Goal: Use online tool/utility: Use online tool/utility

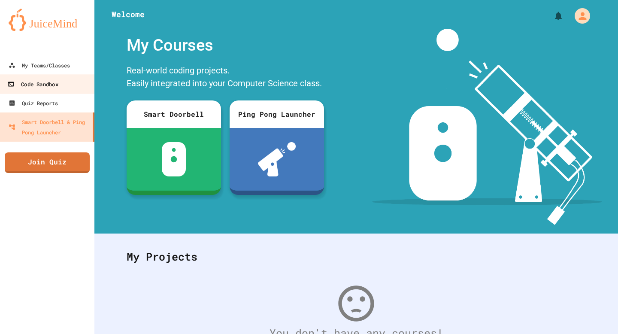
click at [63, 76] on link "Code Sandbox" at bounding box center [47, 83] width 97 height 19
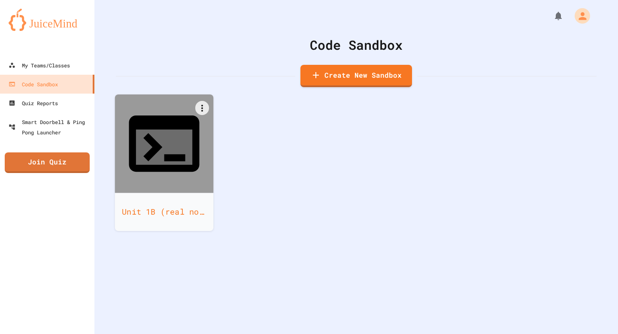
click at [182, 193] on div "Unit 1B (real not fake) 3rd ig" at bounding box center [164, 212] width 99 height 38
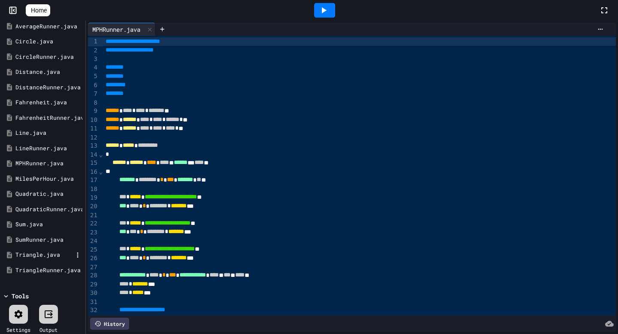
scroll to position [41, 0]
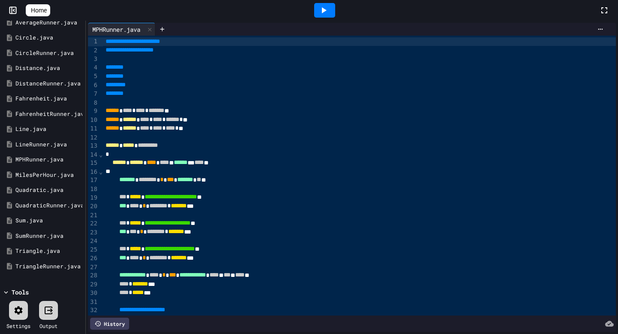
click at [17, 318] on div at bounding box center [18, 310] width 19 height 19
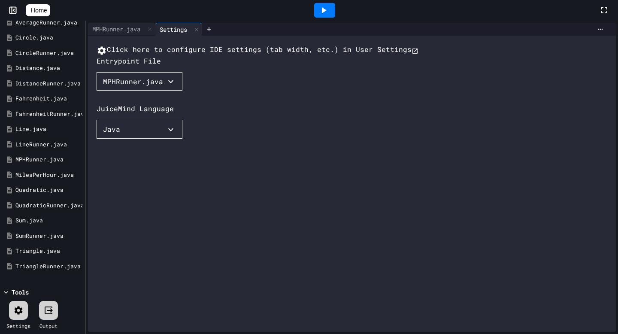
click at [130, 87] on div "MPHRunner.java" at bounding box center [133, 81] width 60 height 10
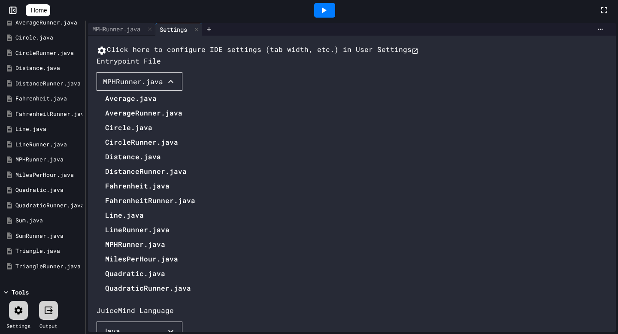
drag, startPoint x: 140, startPoint y: 305, endPoint x: 140, endPoint y: 316, distance: 11.2
click at [140, 316] on ul "Average.java AverageRunner.java Circle.java CircleRunner.java Distance.java Dis…" at bounding box center [146, 222] width 99 height 262
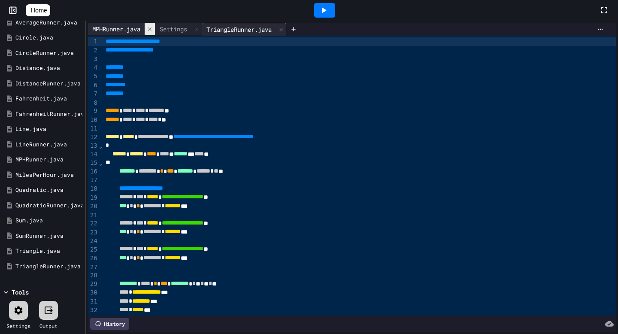
click at [153, 30] on icon at bounding box center [150, 29] width 6 height 6
click at [23, 312] on icon at bounding box center [18, 310] width 10 height 10
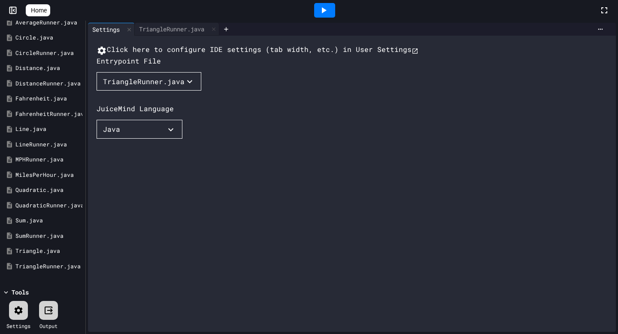
click at [130, 91] on button "TriangleRunner.java" at bounding box center [149, 81] width 105 height 19
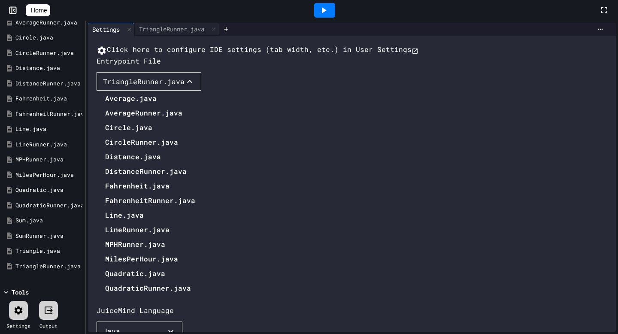
click at [130, 237] on li "MPHRunner.java" at bounding box center [150, 244] width 90 height 14
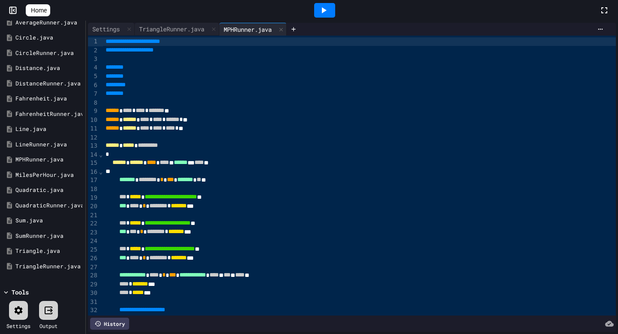
click at [15, 312] on icon at bounding box center [19, 310] width 8 height 8
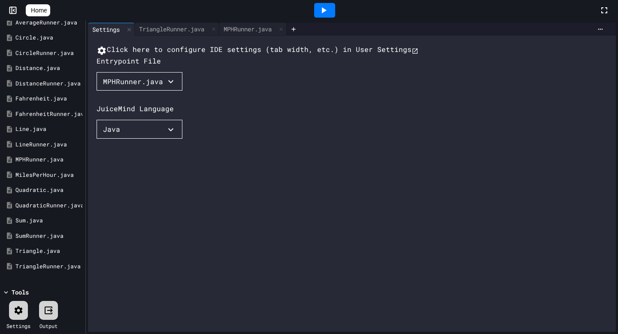
click at [147, 87] on div "MPHRunner.java" at bounding box center [133, 81] width 60 height 10
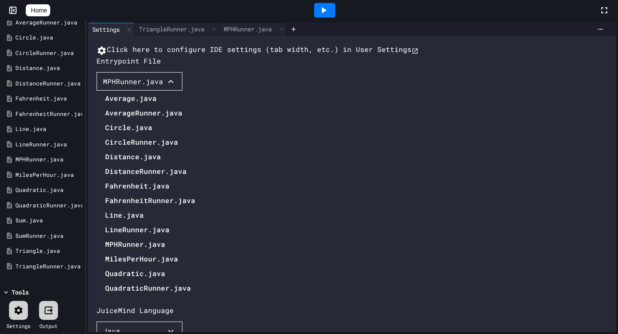
click at [137, 325] on li "Triangle.java" at bounding box center [150, 332] width 90 height 14
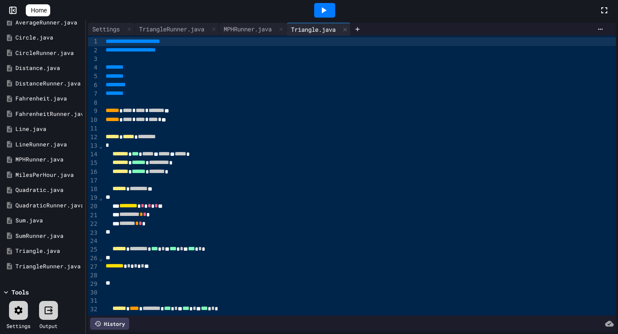
click at [21, 304] on div at bounding box center [18, 310] width 19 height 19
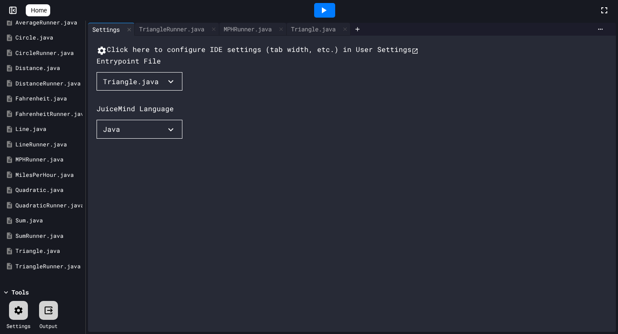
click at [140, 87] on div "Triangle.java" at bounding box center [131, 81] width 56 height 10
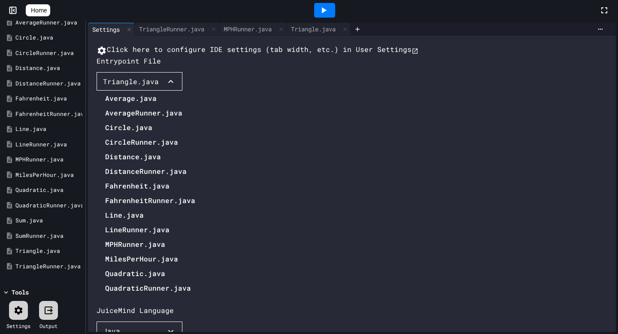
click at [147, 252] on li "MilesPerHour.java" at bounding box center [150, 259] width 90 height 14
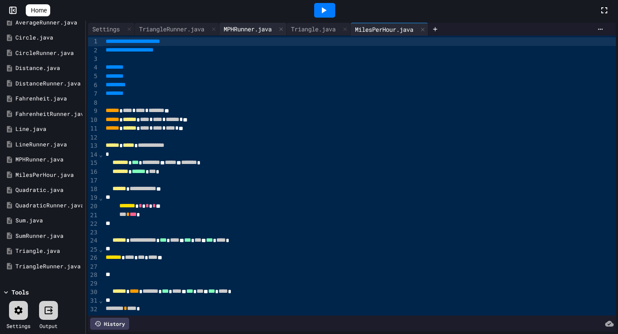
click at [240, 30] on div "MPHRunner.java" at bounding box center [247, 28] width 57 height 9
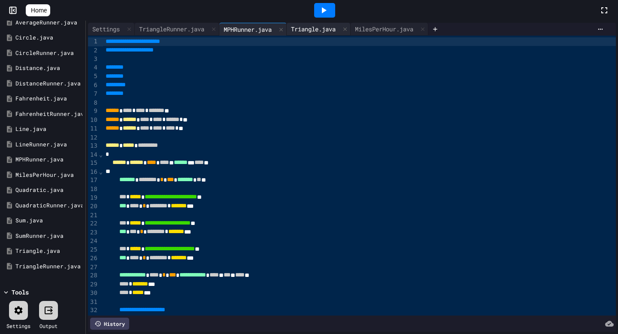
click at [332, 30] on div "Triangle.java" at bounding box center [313, 28] width 53 height 9
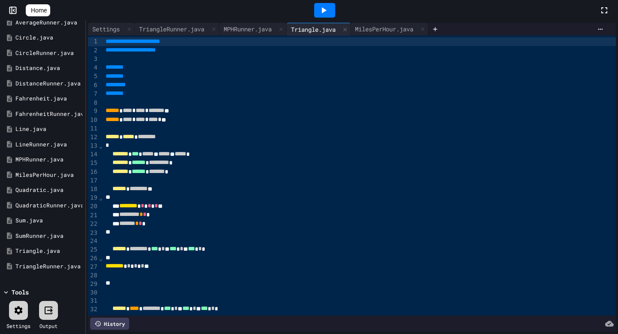
click at [184, 22] on div "**********" at bounding box center [352, 177] width 532 height 313
click at [185, 26] on div "TriangleRunner.java" at bounding box center [172, 28] width 74 height 9
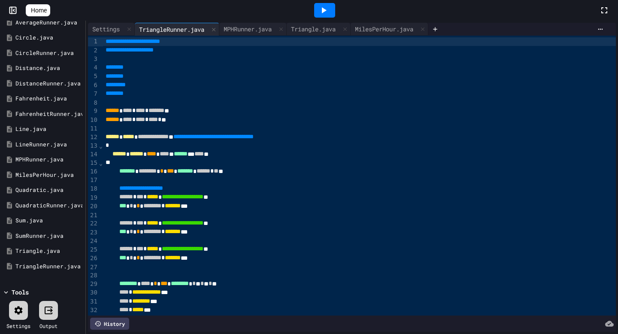
click at [16, 315] on div at bounding box center [18, 310] width 19 height 19
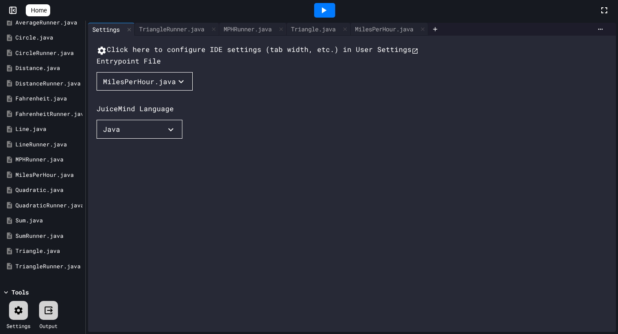
click at [132, 87] on div "MilesPerHour.java" at bounding box center [139, 81] width 73 height 10
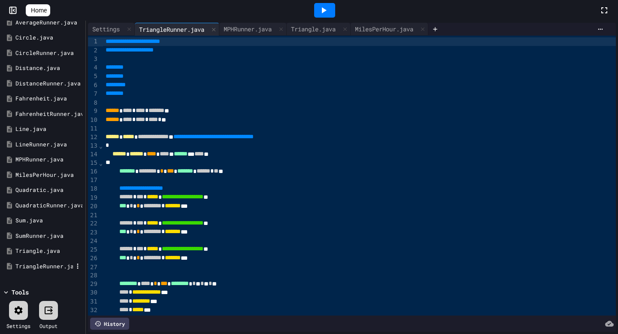
click at [52, 268] on div "TriangleRunner.java" at bounding box center [43, 266] width 57 height 9
click at [77, 263] on icon at bounding box center [77, 265] width 1 height 5
click at [41, 275] on div at bounding box center [42, 275] width 81 height 0
click at [324, 9] on icon at bounding box center [323, 10] width 10 height 10
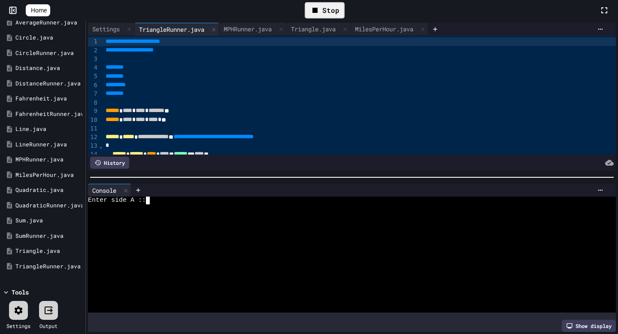
click at [286, 217] on div at bounding box center [348, 216] width 521 height 8
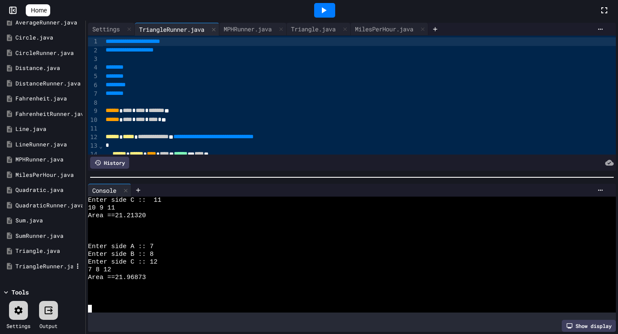
scroll to position [43, 0]
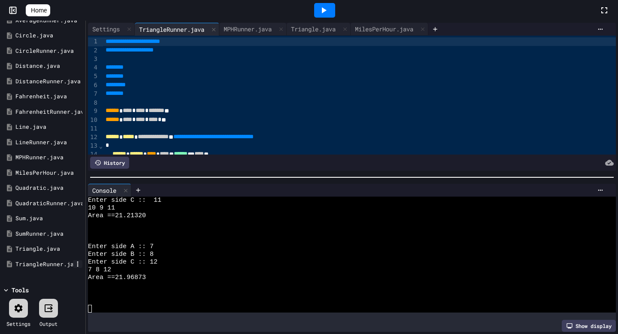
click at [78, 263] on icon at bounding box center [77, 263] width 1 height 5
click at [58, 272] on div at bounding box center [42, 272] width 81 height 0
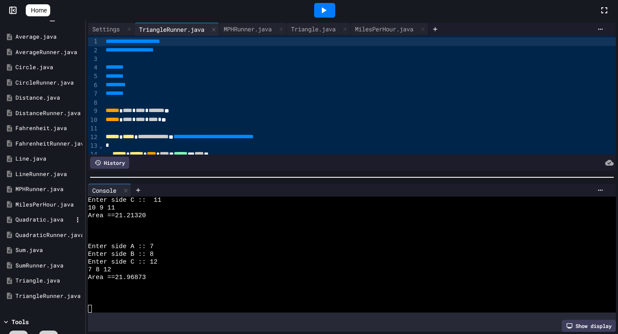
scroll to position [0, 0]
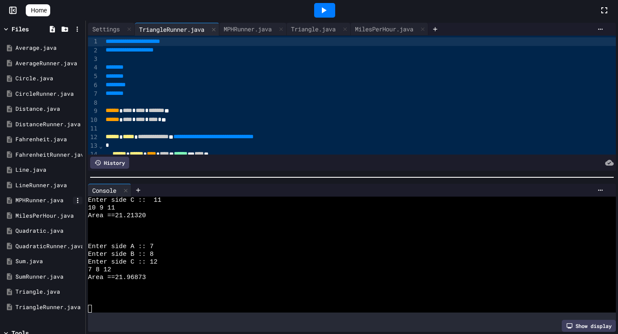
click at [77, 199] on icon at bounding box center [78, 201] width 8 height 8
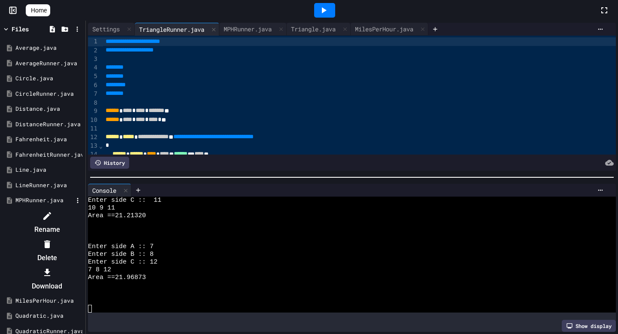
click at [49, 209] on div at bounding box center [42, 209] width 81 height 0
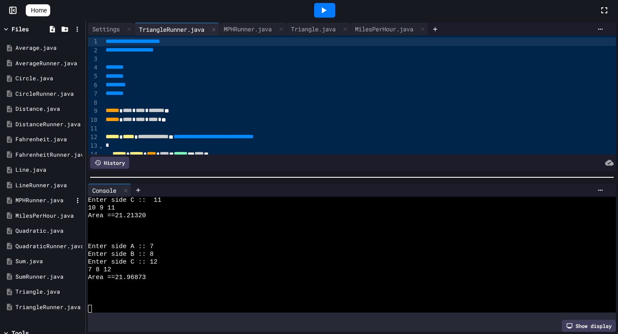
click at [42, 198] on div "MPHRunner.java" at bounding box center [43, 200] width 57 height 9
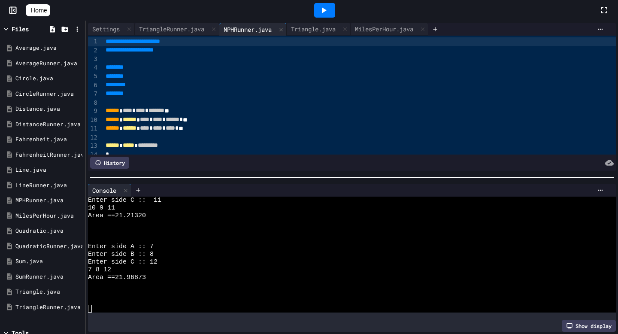
click at [327, 13] on icon at bounding box center [323, 10] width 10 height 10
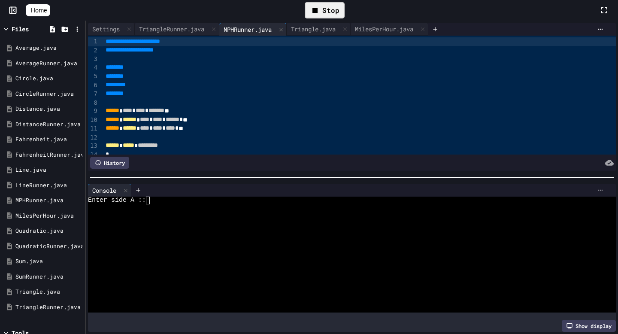
click at [602, 191] on icon at bounding box center [600, 190] width 7 height 7
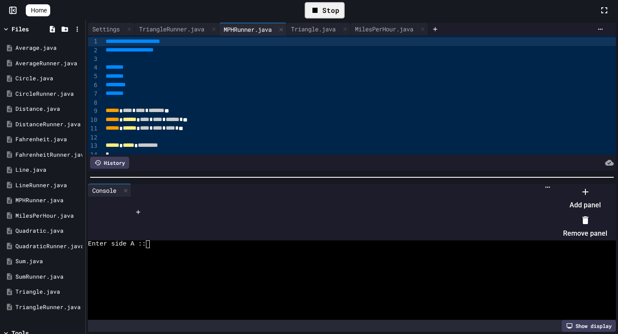
click at [554, 185] on div at bounding box center [580, 185] width 53 height 0
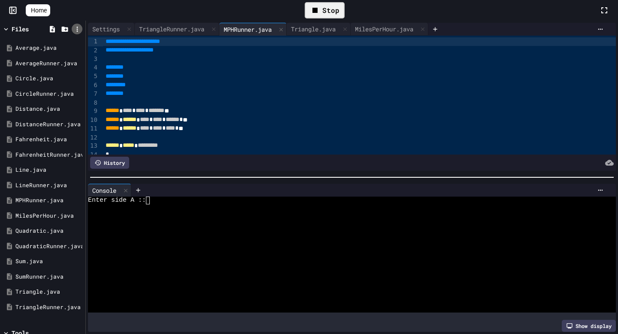
click at [78, 26] on icon at bounding box center [77, 29] width 8 height 8
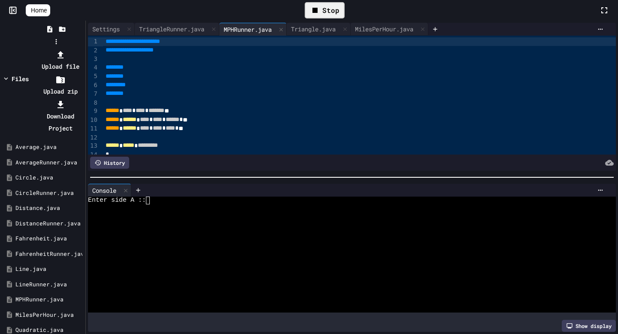
click at [70, 48] on div at bounding box center [56, 48] width 54 height 0
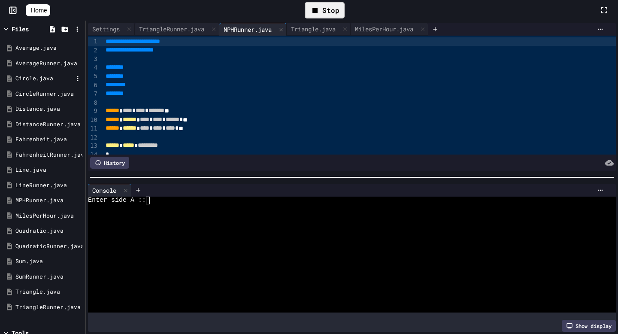
scroll to position [43, 0]
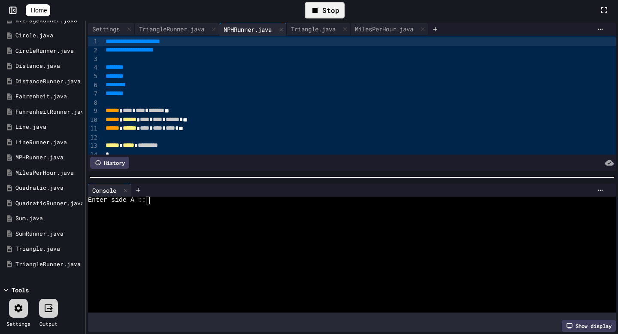
click at [50, 314] on div at bounding box center [48, 308] width 19 height 19
click at [18, 303] on icon at bounding box center [18, 308] width 10 height 10
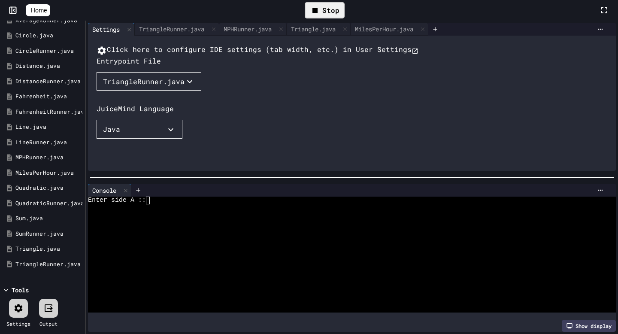
click at [121, 87] on div "TriangleRunner.java" at bounding box center [144, 81] width 82 height 10
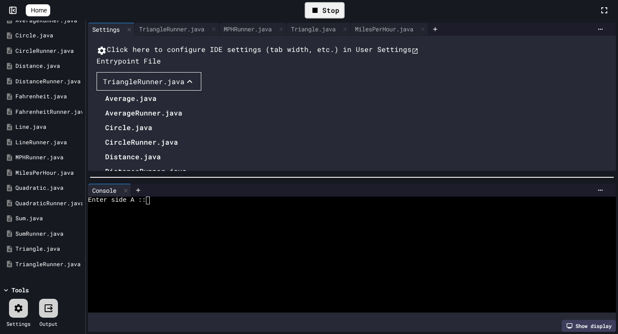
click at [129, 237] on li "MPHRunner.java" at bounding box center [150, 244] width 90 height 14
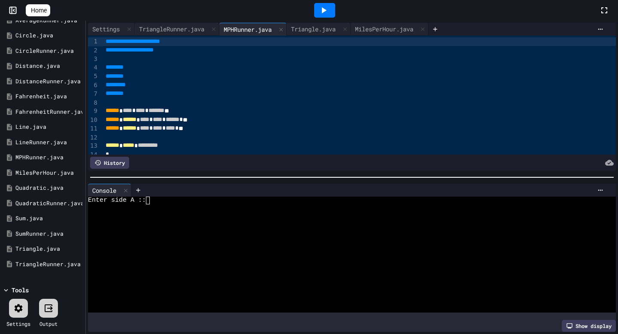
click at [259, 220] on div at bounding box center [348, 224] width 521 height 8
click at [324, 13] on icon at bounding box center [323, 10] width 10 height 10
click at [236, 209] on div at bounding box center [348, 208] width 521 height 8
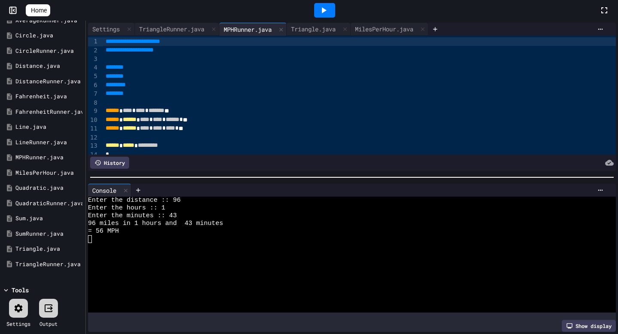
click at [324, 7] on icon at bounding box center [323, 10] width 10 height 10
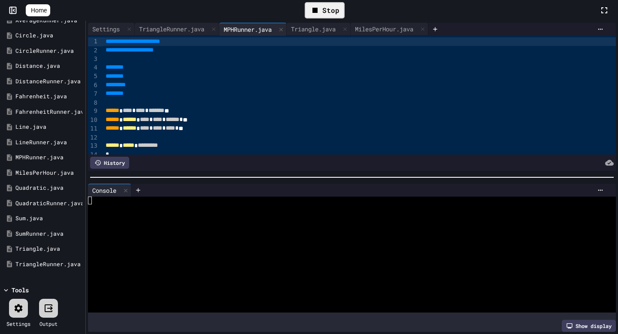
click at [135, 203] on div at bounding box center [348, 201] width 521 height 8
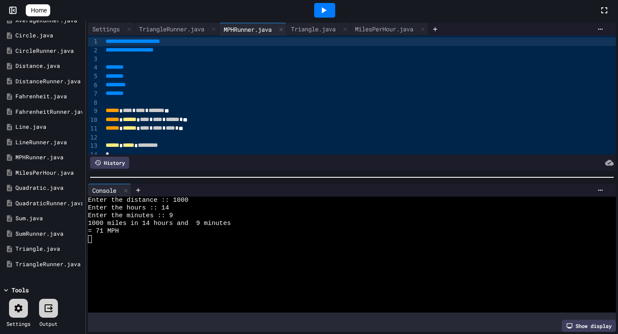
click at [17, 309] on icon at bounding box center [19, 308] width 8 height 8
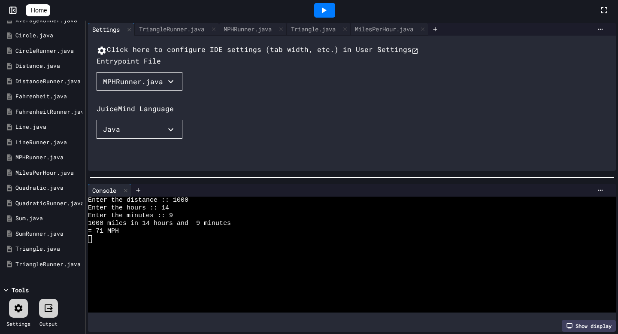
click at [112, 87] on div "MPHRunner.java" at bounding box center [133, 81] width 60 height 10
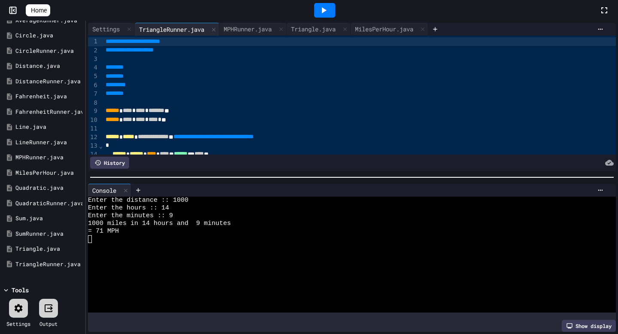
click at [327, 10] on icon at bounding box center [324, 10] width 5 height 6
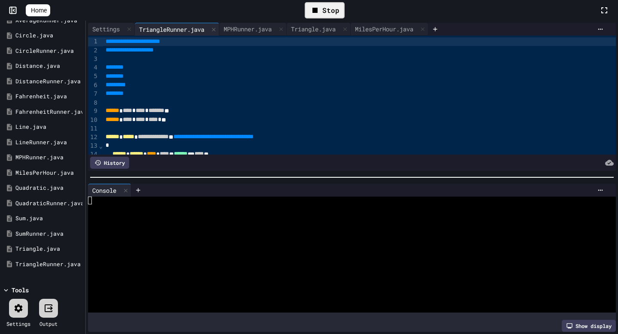
click at [237, 106] on div at bounding box center [359, 102] width 513 height 9
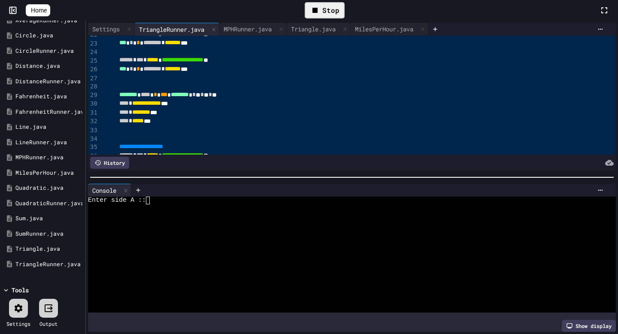
scroll to position [207, 0]
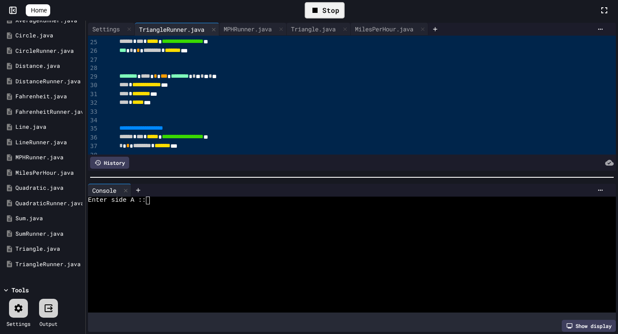
click at [164, 207] on div at bounding box center [348, 208] width 521 height 8
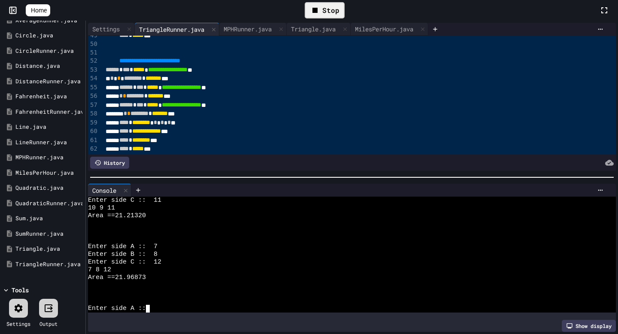
scroll to position [465, 0]
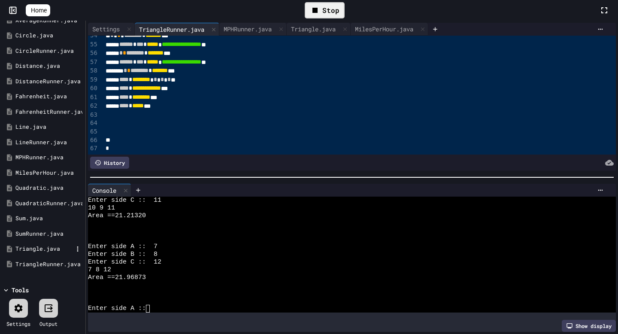
click at [22, 251] on div "Triangle.java" at bounding box center [43, 249] width 57 height 9
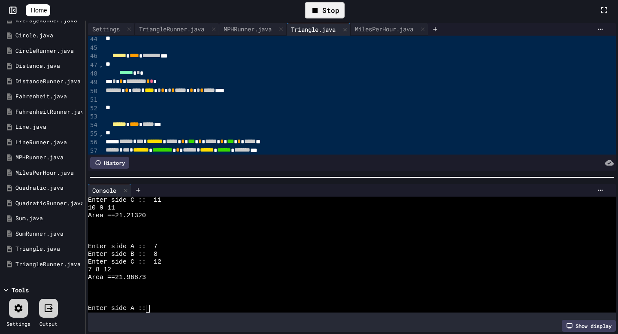
scroll to position [373, 0]
click at [327, 5] on div "Stop" at bounding box center [325, 10] width 40 height 16
